Goal: Task Accomplishment & Management: Use online tool/utility

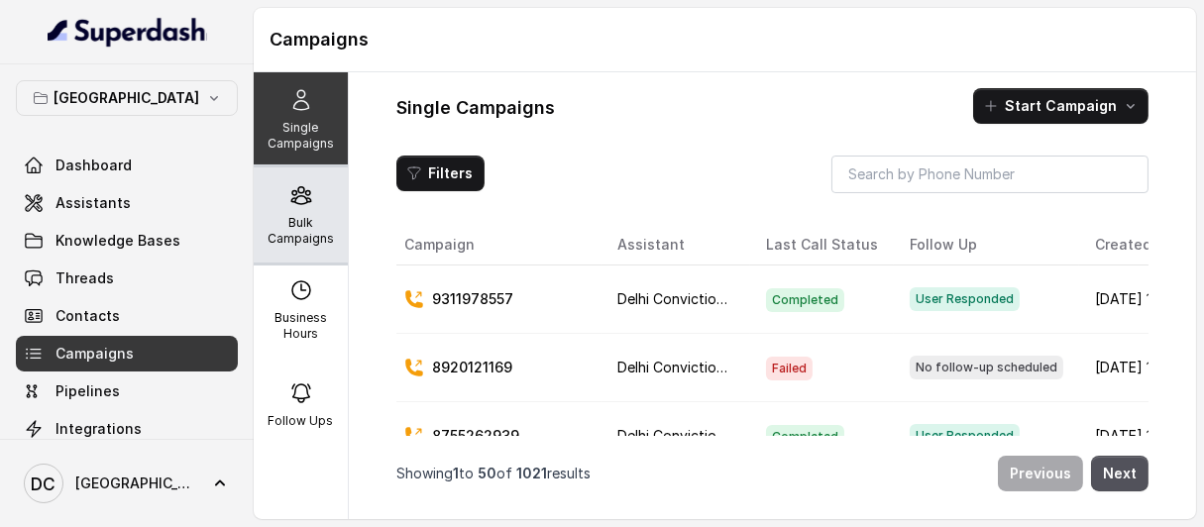
click at [288, 227] on p "Bulk Campaigns" at bounding box center [301, 231] width 78 height 32
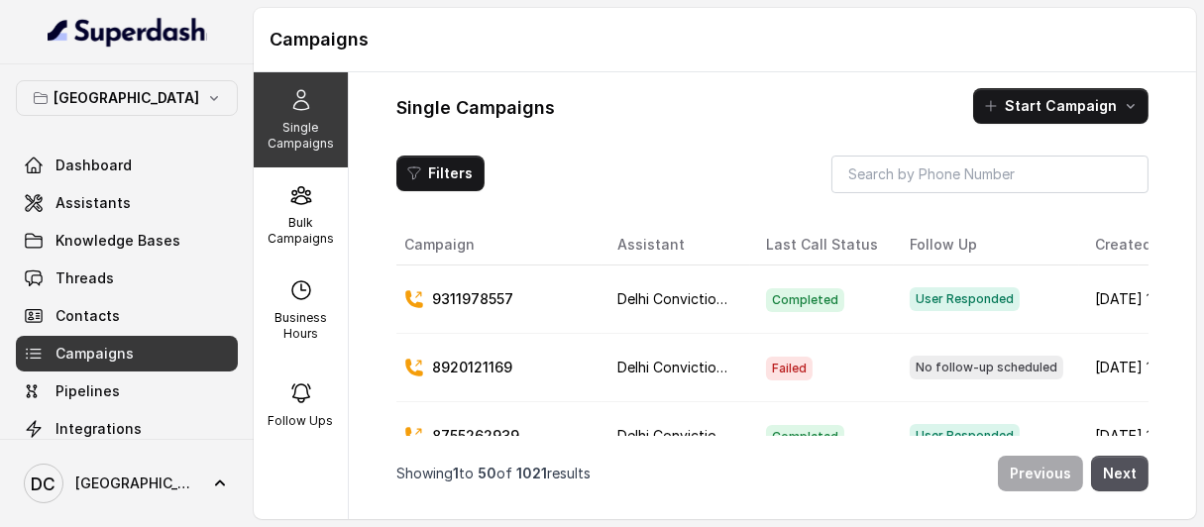
scroll to position [76, 0]
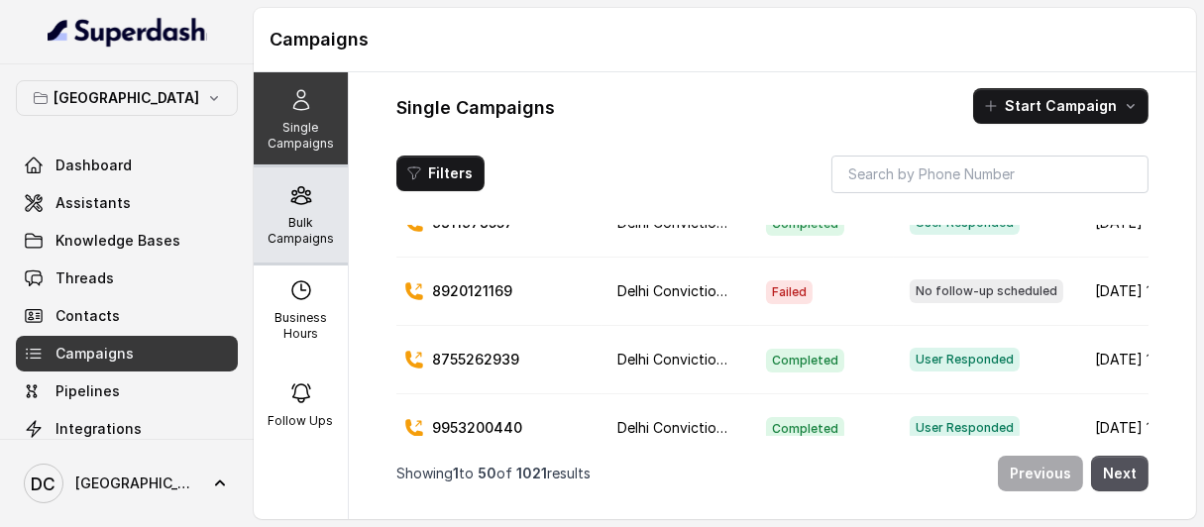
click at [295, 224] on p "Bulk Campaigns" at bounding box center [301, 231] width 78 height 32
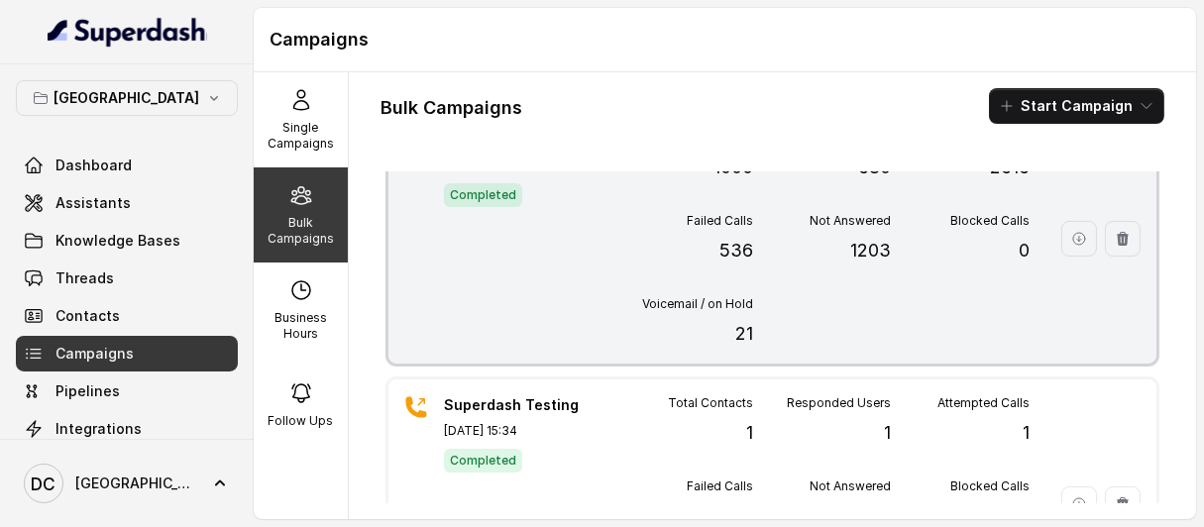
scroll to position [0, 0]
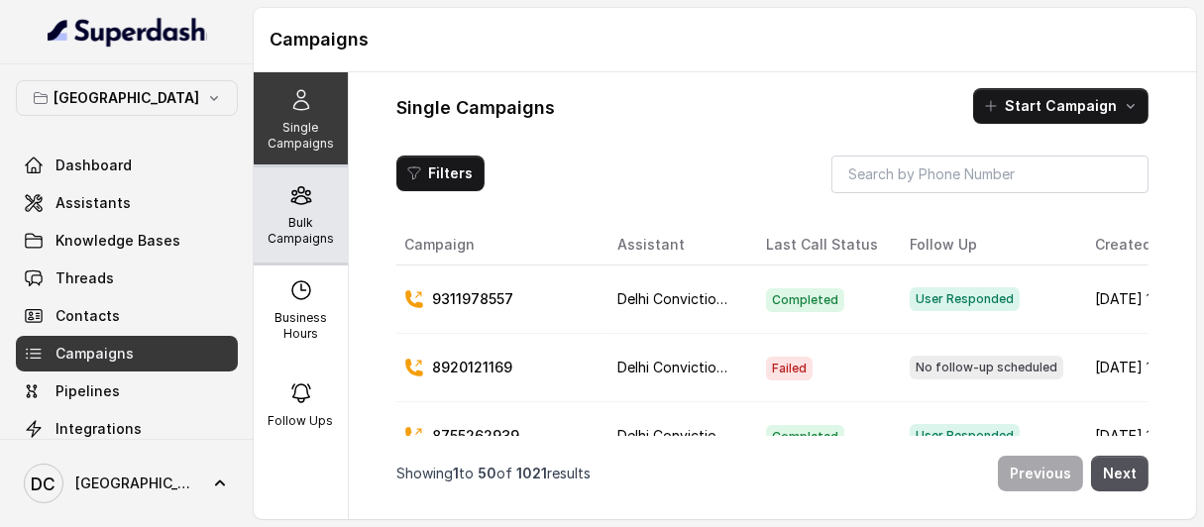
click at [270, 200] on div "Bulk Campaigns" at bounding box center [301, 215] width 94 height 95
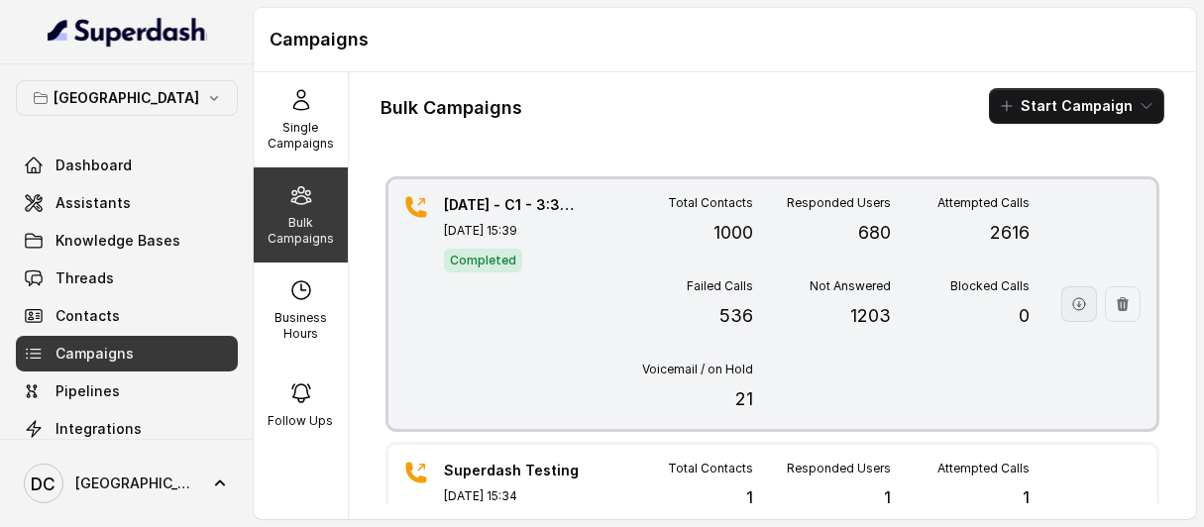
click at [1062, 318] on button "button" at bounding box center [1080, 304] width 36 height 36
